Goal: Information Seeking & Learning: Check status

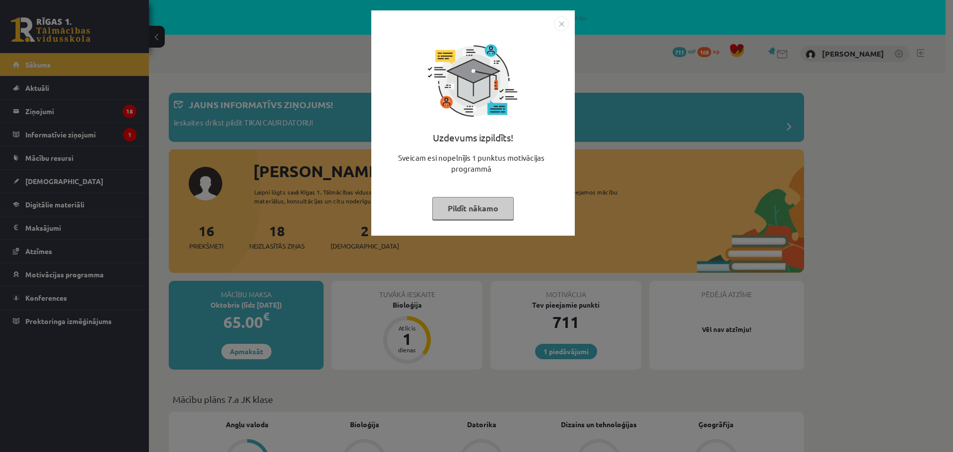
click at [564, 22] on img "Close" at bounding box center [561, 23] width 15 height 15
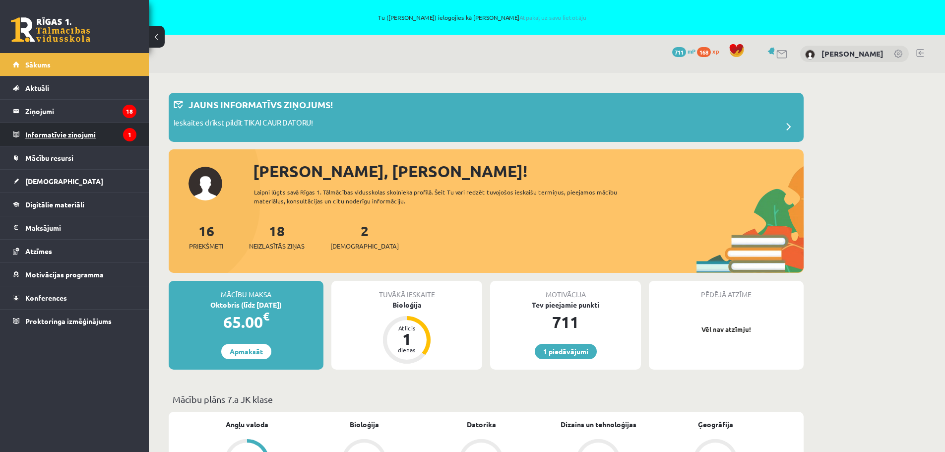
click at [57, 132] on legend "Informatīvie ziņojumi 1" at bounding box center [80, 134] width 111 height 23
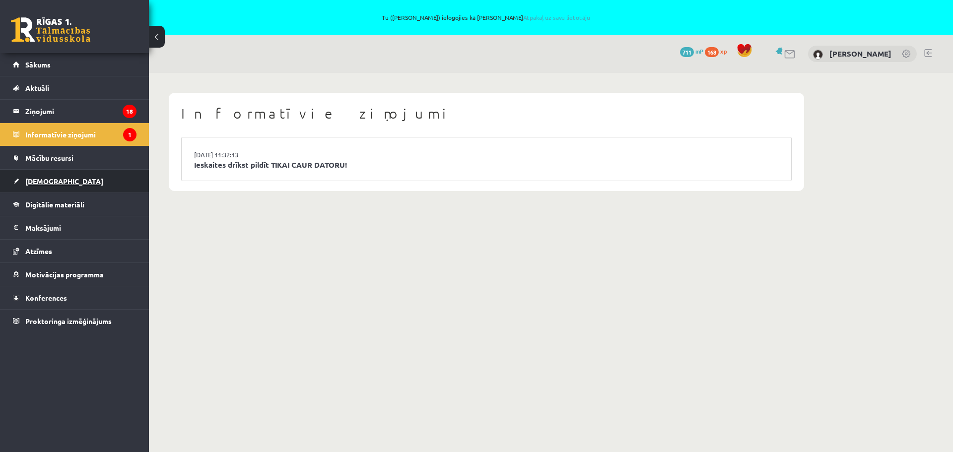
click at [45, 183] on span "[DEMOGRAPHIC_DATA]" at bounding box center [64, 181] width 78 height 9
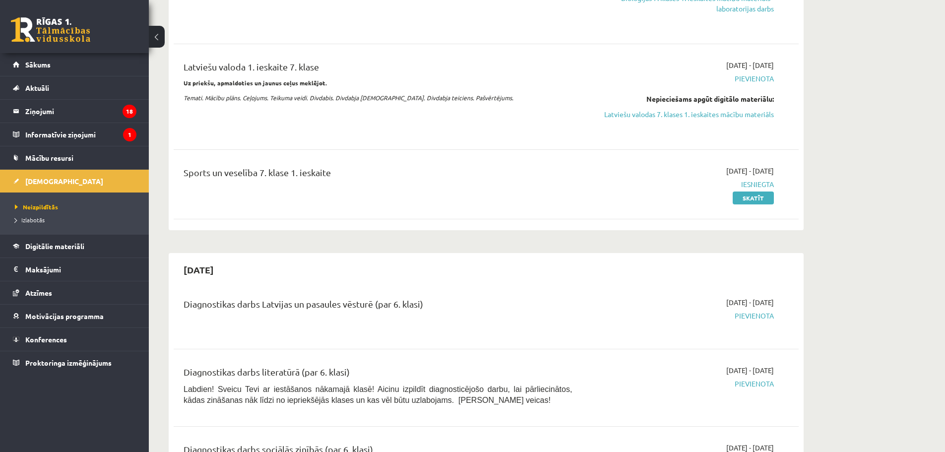
scroll to position [99, 0]
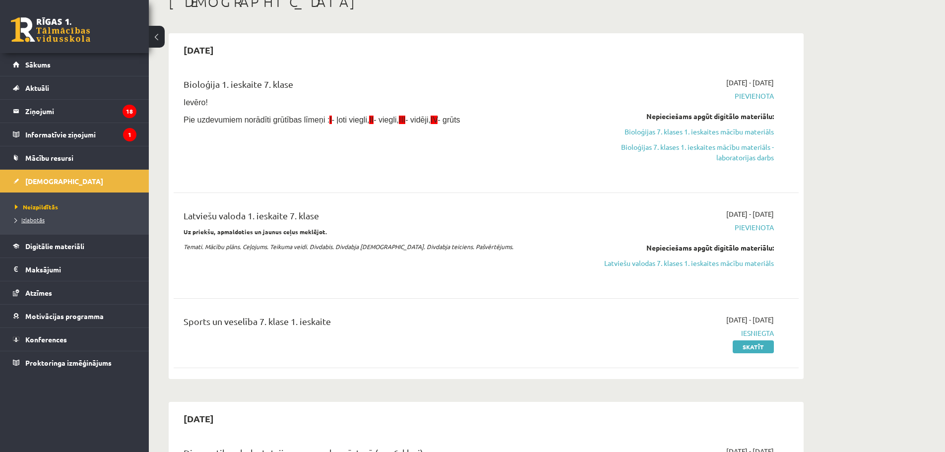
click at [28, 216] on span "Izlabotās" at bounding box center [30, 220] width 30 height 8
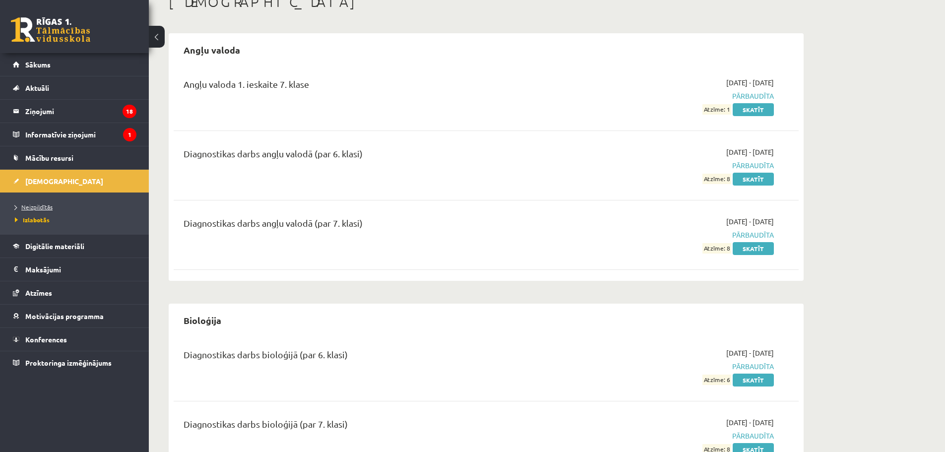
click at [35, 207] on span "Neizpildītās" at bounding box center [34, 207] width 38 height 8
